Goal: Check status: Check status

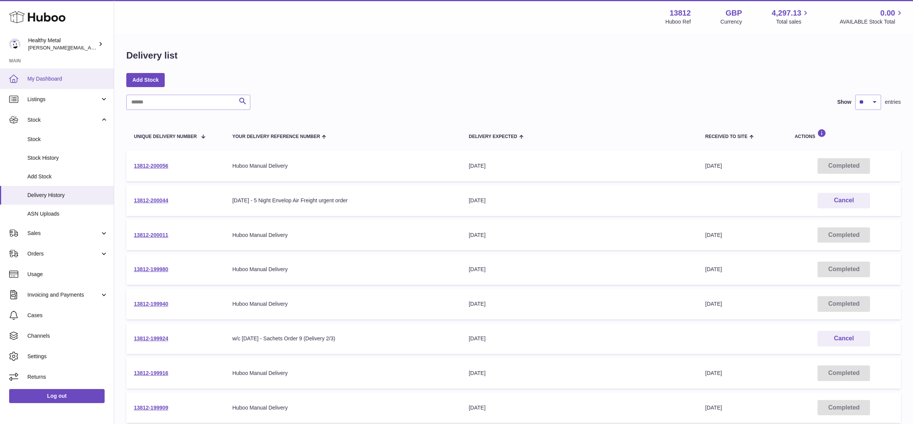
click at [39, 83] on link "My Dashboard" at bounding box center [57, 78] width 114 height 21
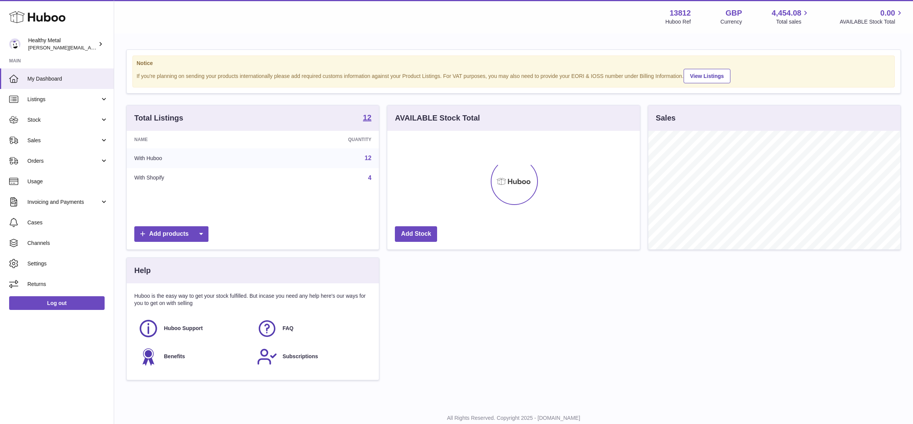
scroll to position [118, 252]
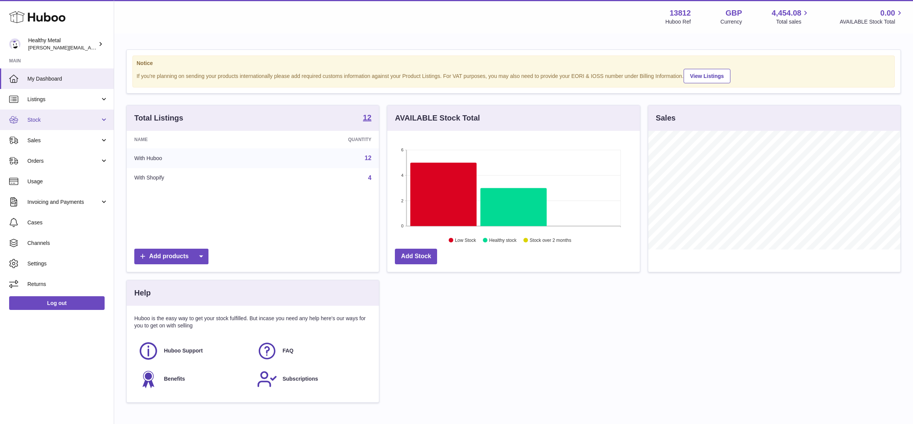
click at [48, 120] on span "Stock" at bounding box center [63, 119] width 73 height 7
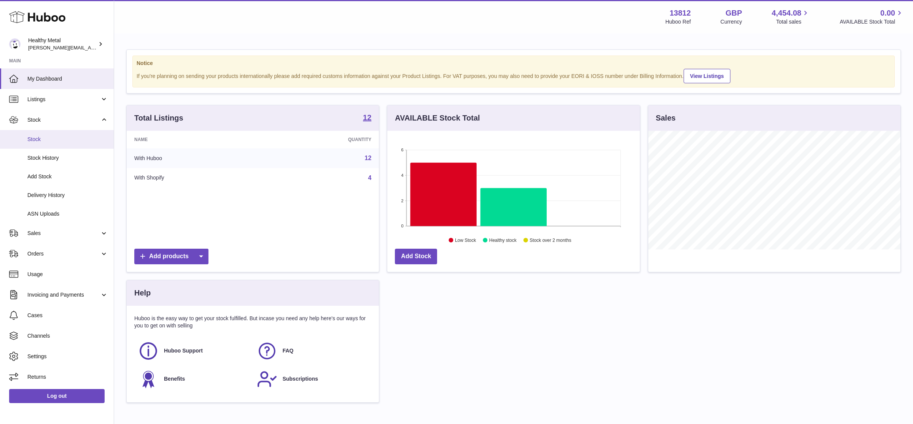
click at [41, 134] on link "Stock" at bounding box center [57, 139] width 114 height 19
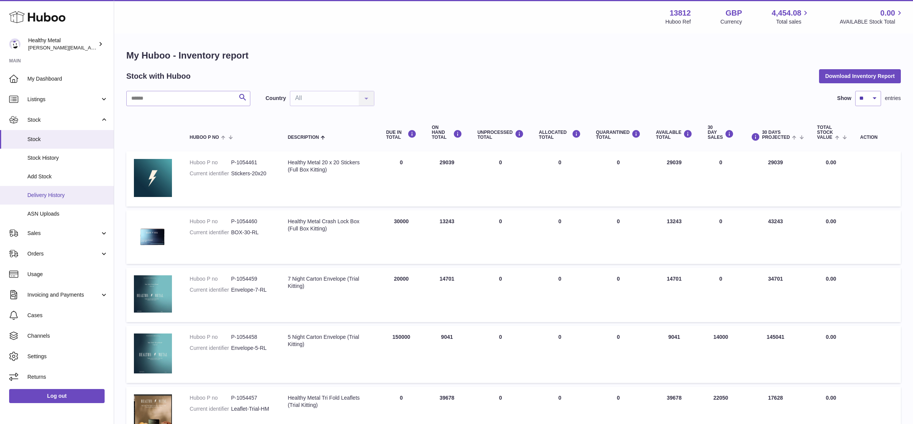
click at [67, 193] on span "Delivery History" at bounding box center [67, 195] width 81 height 7
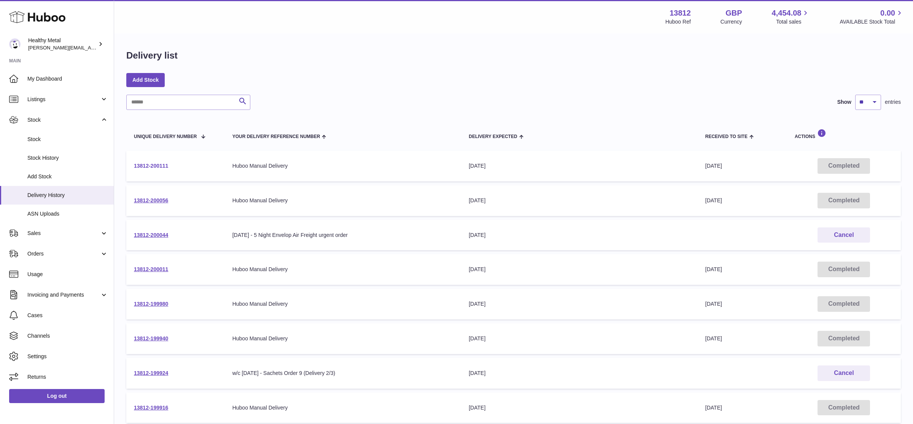
click at [152, 166] on link "13812-200111" at bounding box center [151, 166] width 34 height 6
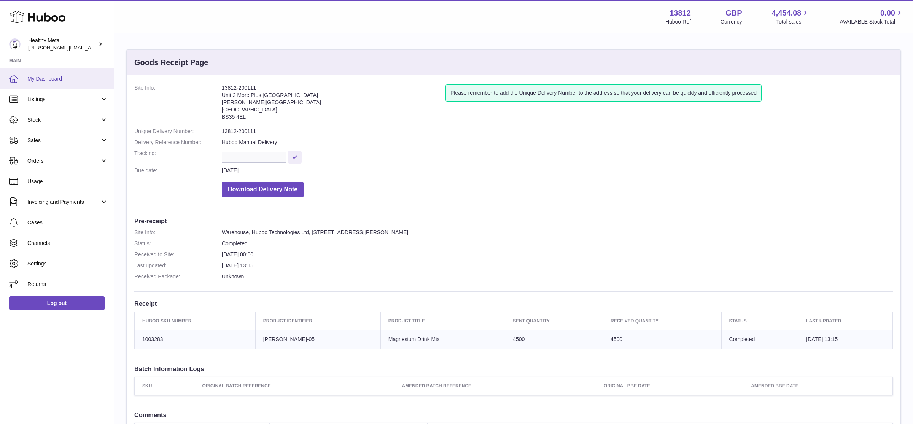
click at [55, 75] on span "My Dashboard" at bounding box center [67, 78] width 81 height 7
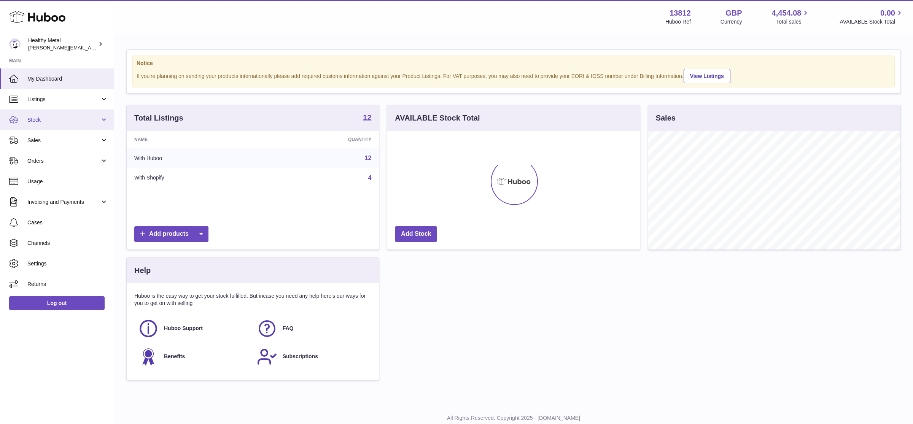
scroll to position [118, 252]
click at [91, 118] on span "Stock" at bounding box center [63, 119] width 73 height 7
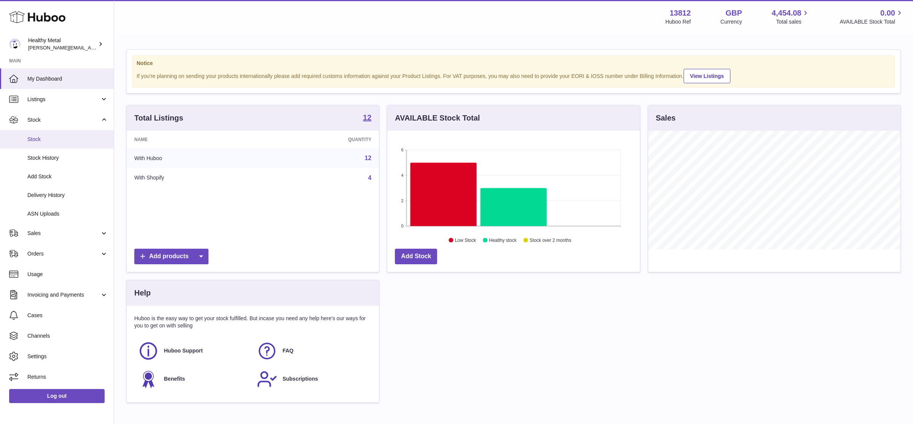
click at [57, 143] on link "Stock" at bounding box center [57, 139] width 114 height 19
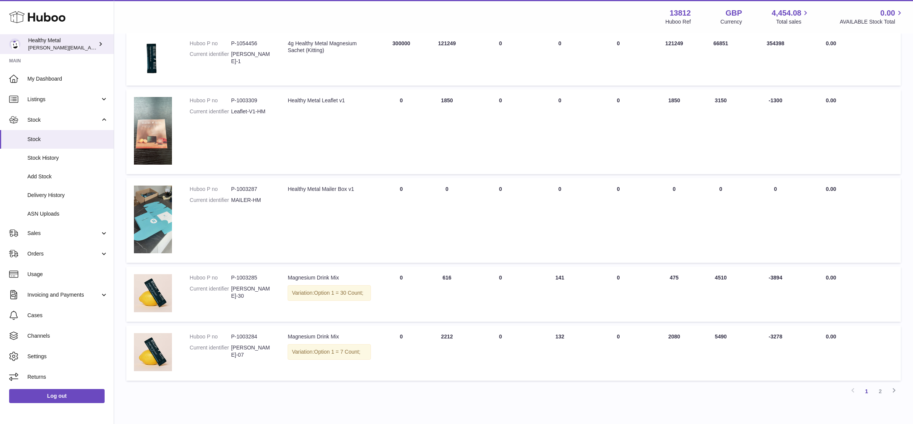
scroll to position [457, 0]
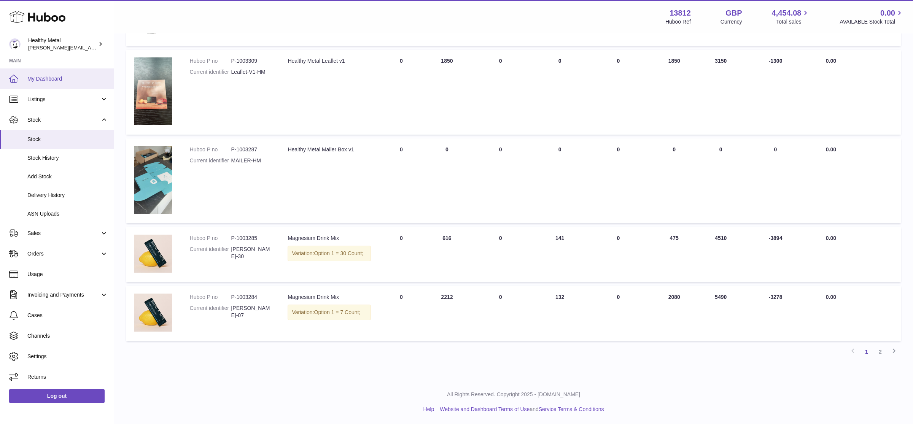
click at [50, 77] on span "My Dashboard" at bounding box center [67, 78] width 81 height 7
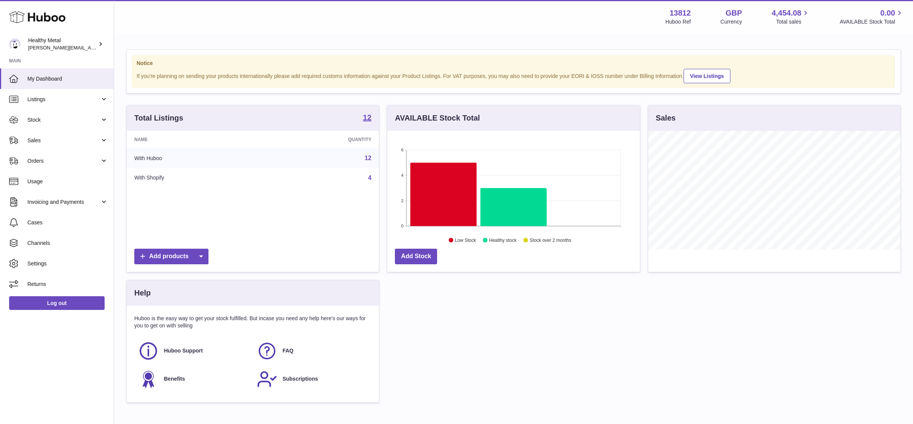
scroll to position [118, 252]
